Goal: Obtain resource: Obtain resource

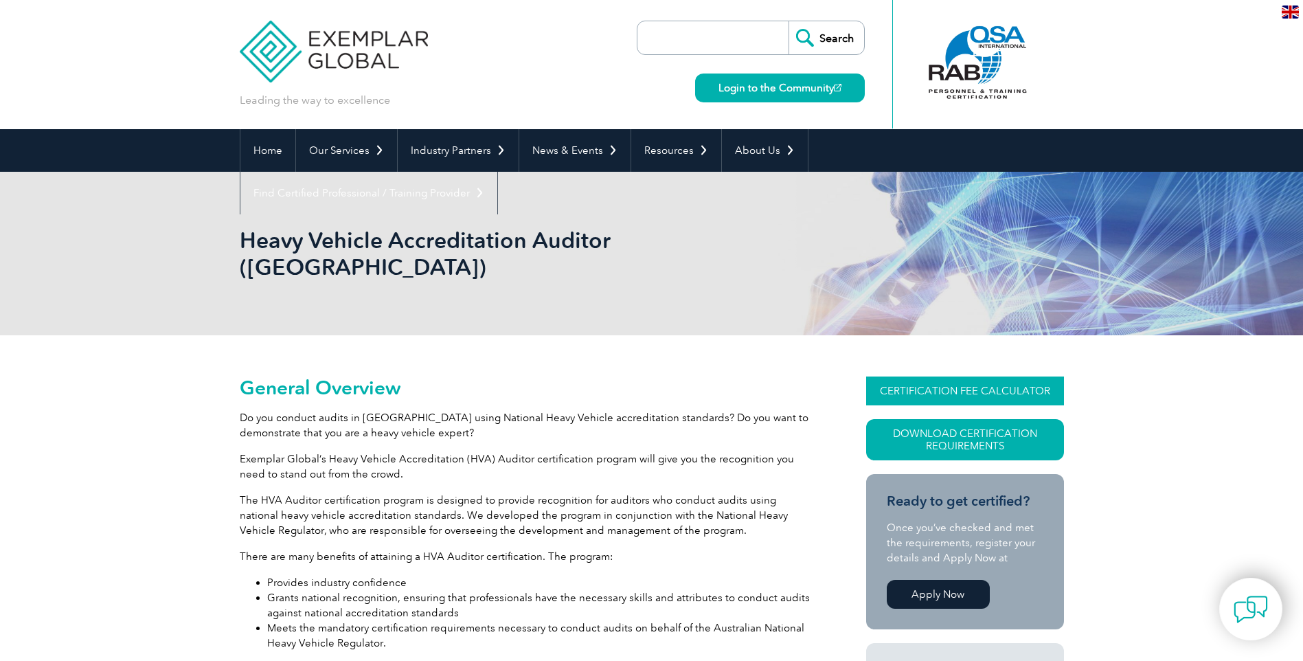
click at [1015, 376] on link "CERTIFICATION FEE CALCULATOR" at bounding box center [965, 390] width 198 height 29
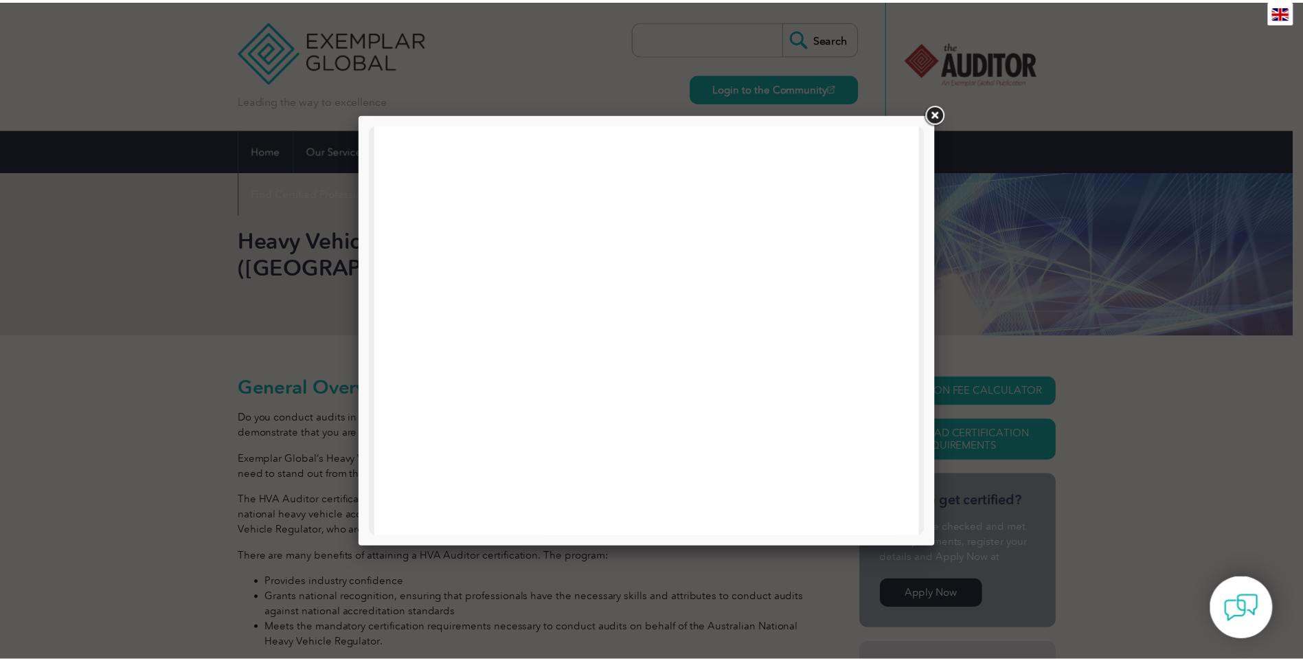
scroll to position [160, 0]
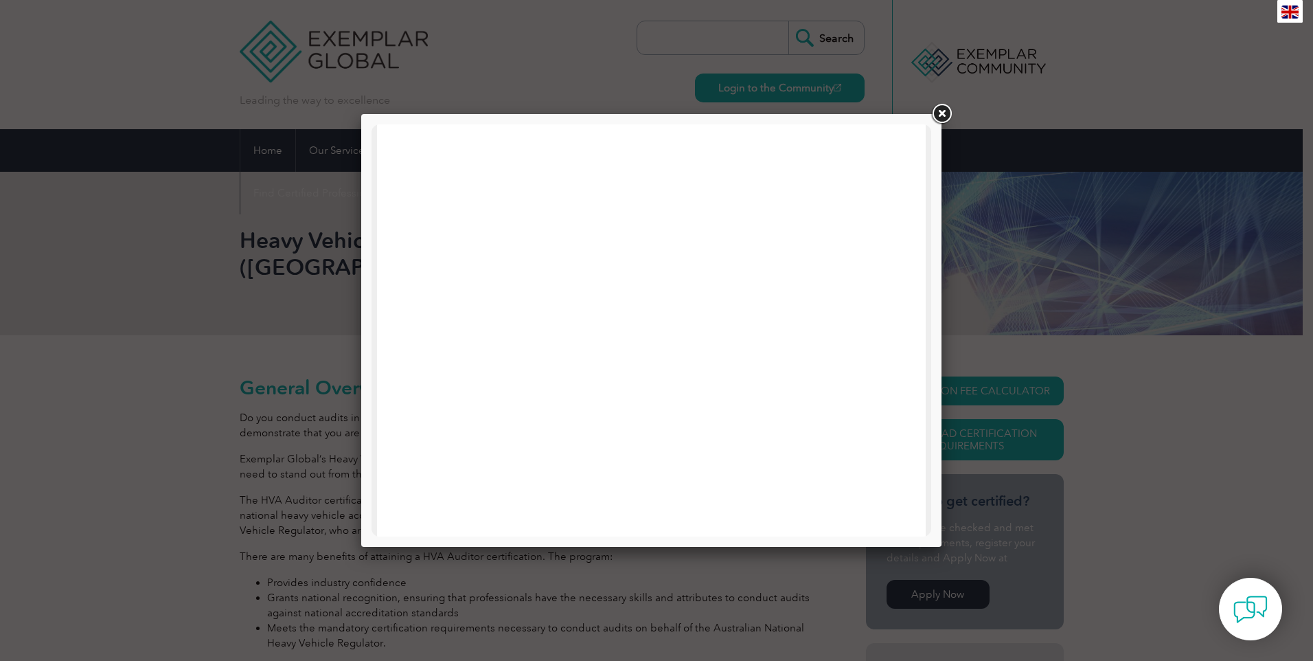
click at [938, 119] on link at bounding box center [941, 114] width 25 height 25
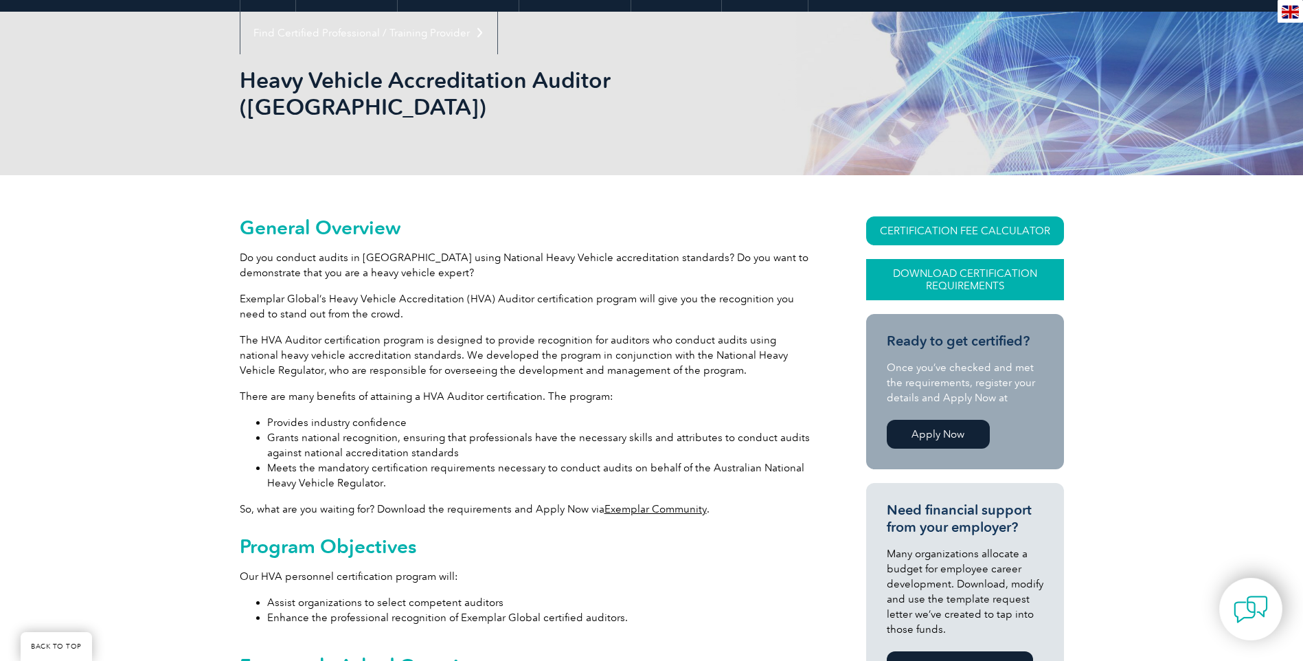
click at [923, 259] on link "Download Certification Requirements" at bounding box center [965, 279] width 198 height 41
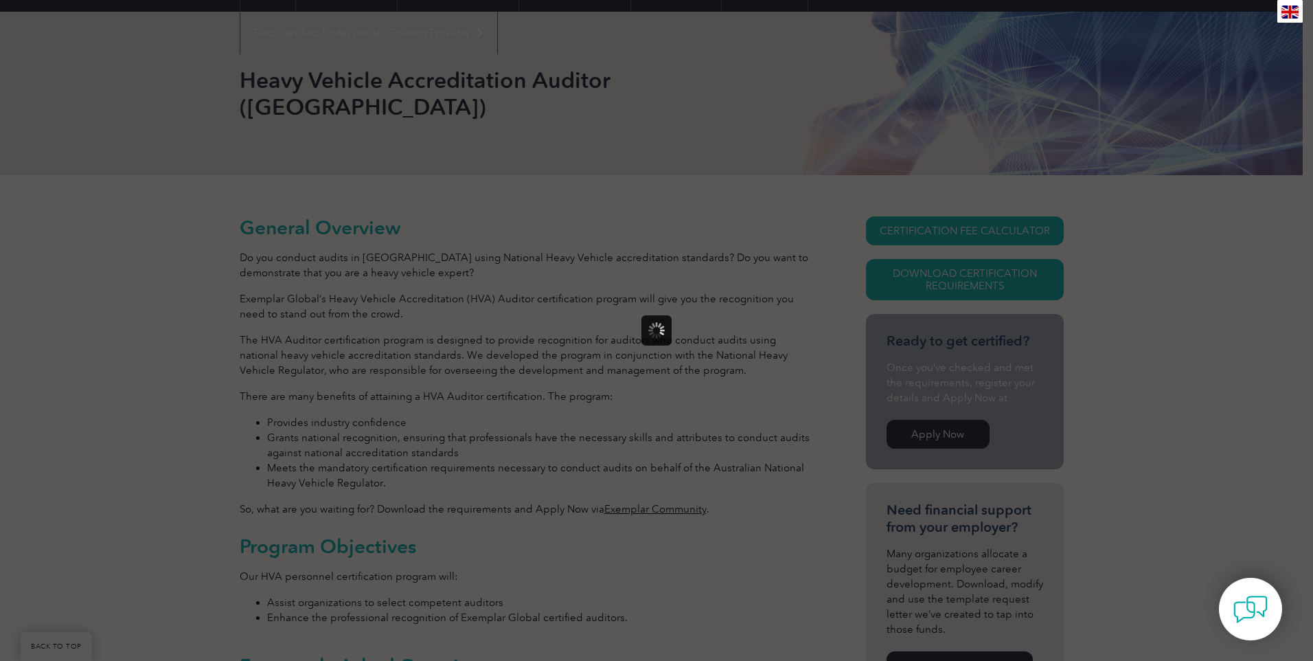
scroll to position [0, 0]
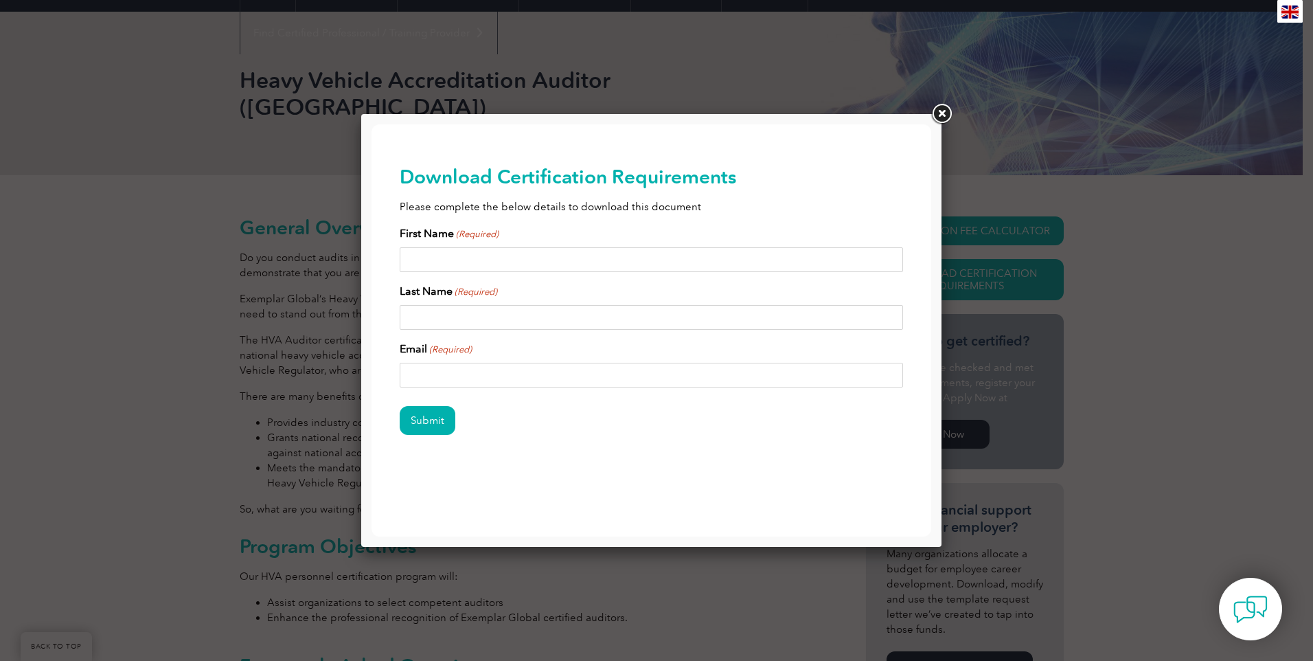
click at [831, 262] on input "First Name (Required)" at bounding box center [652, 259] width 504 height 25
type input "[PERSON_NAME]"
type input "PALANI"
type input "[PERSON_NAME][EMAIL_ADDRESS][DOMAIN_NAME]"
click at [394, 247] on div "Download Certification Requirements Please complete the below details to downlo…" at bounding box center [652, 322] width 560 height 396
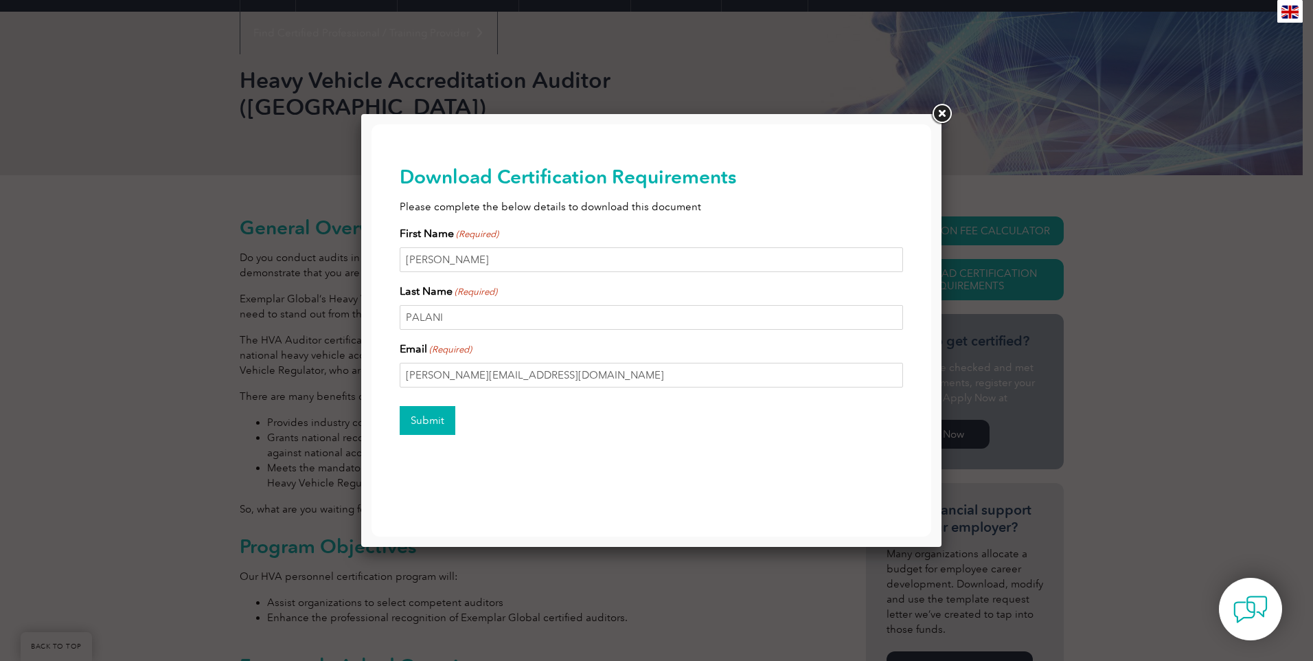
click at [420, 417] on input "Submit" at bounding box center [428, 420] width 56 height 29
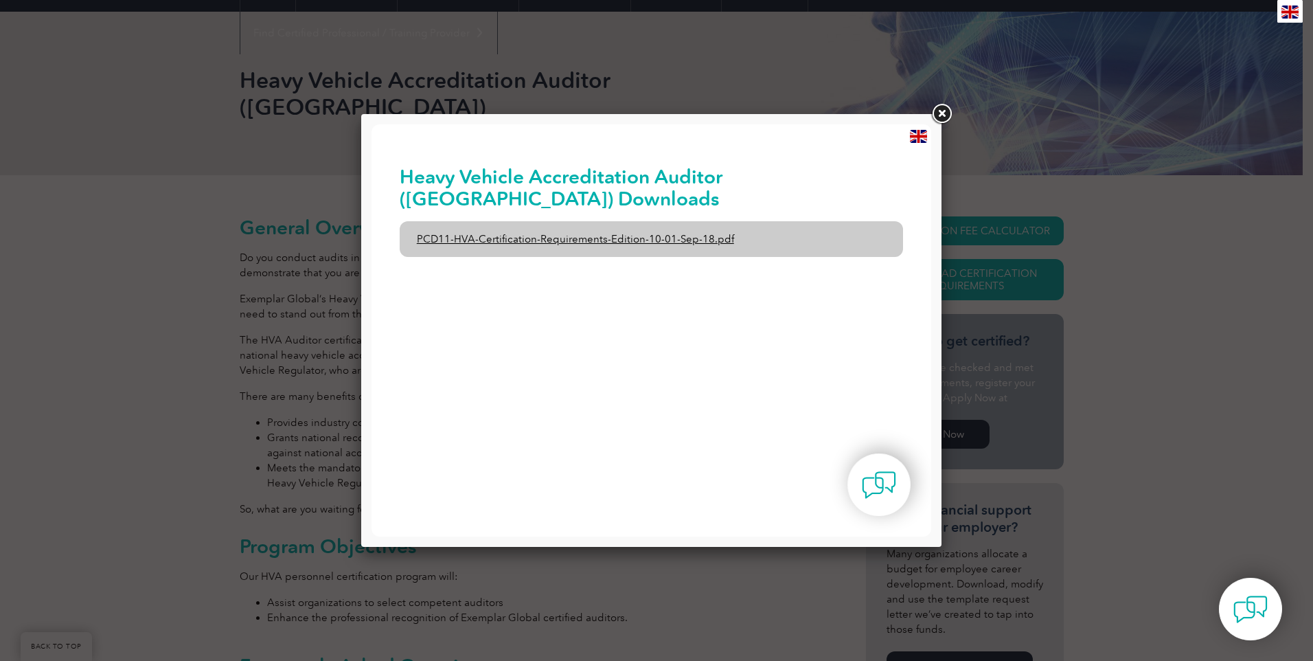
click at [664, 236] on link "PCD11-HVA-Certification-Requirements-Edition-10-01-Sep-18.pdf" at bounding box center [652, 239] width 504 height 36
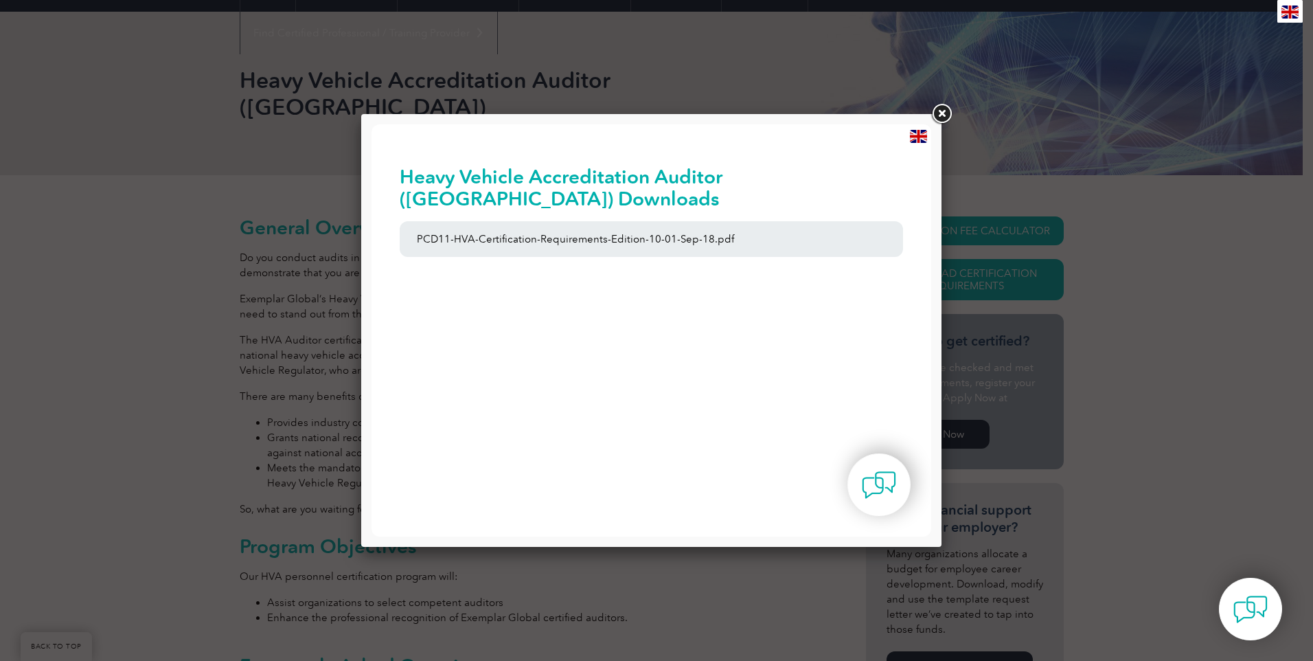
click at [937, 109] on link at bounding box center [941, 114] width 25 height 25
